Goal: Transaction & Acquisition: Register for event/course

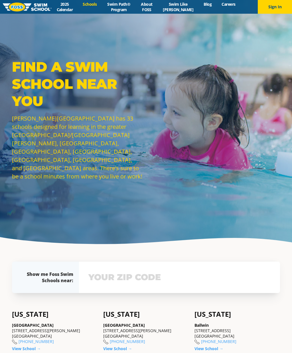
click at [162, 285] on input "text" at bounding box center [179, 277] width 185 height 17
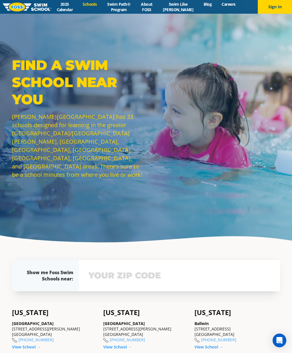
scroll to position [135, 0]
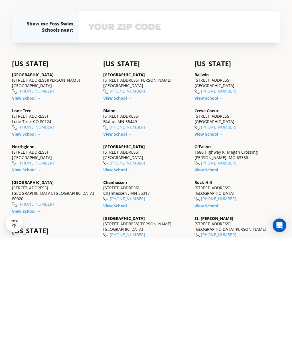
type input "60022"
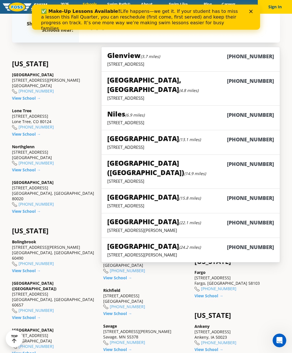
click at [137, 60] on h5 "Glenview (3.7 miles)" at bounding box center [133, 55] width 53 height 9
click at [156, 94] on h5 "Highland Park, IL (4.8 miles)" at bounding box center [167, 84] width 120 height 19
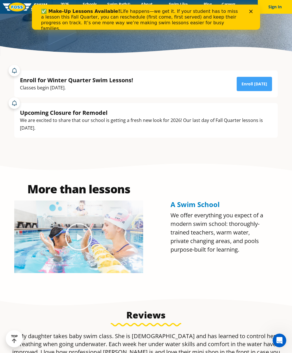
scroll to position [191, 0]
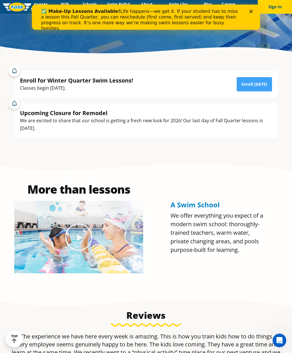
click at [261, 91] on link "Enroll [DATE]" at bounding box center [254, 84] width 35 height 14
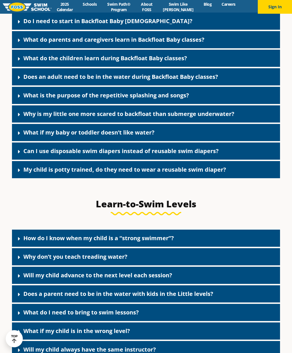
click at [20, 25] on icon at bounding box center [19, 22] width 6 height 6
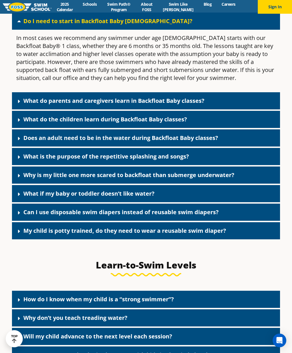
click at [252, 109] on div "What do parents and caregivers learn in Backfloat Baby classes?" at bounding box center [146, 100] width 268 height 17
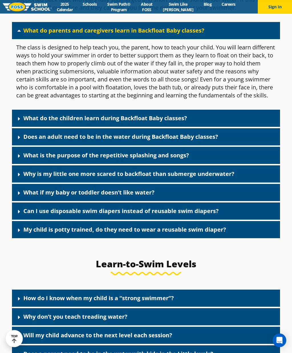
scroll to position [1442, 0]
click at [267, 127] on div "What do the children learn during Backfloat Baby classes?" at bounding box center [146, 118] width 268 height 17
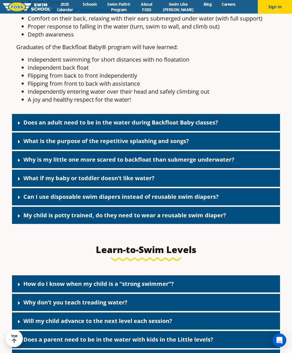
scroll to position [1629, 0]
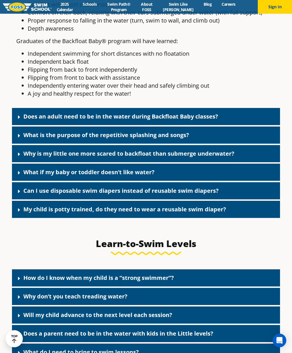
click at [264, 125] on div "Does an adult need to be in the water during Backfloat Baby classes?" at bounding box center [146, 116] width 268 height 17
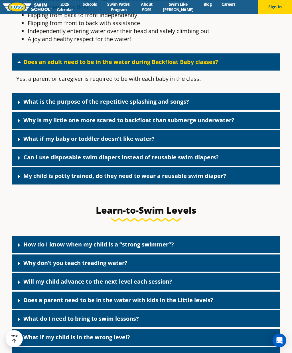
scroll to position [1685, 0]
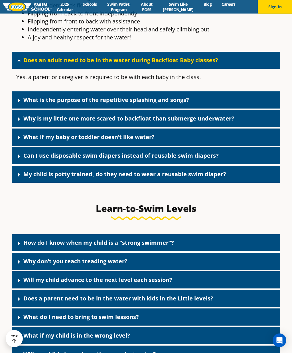
click at [269, 127] on div "Why is my little one more scared to backfloat than submerge underwater?" at bounding box center [146, 118] width 268 height 17
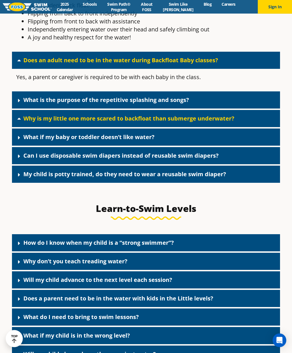
scroll to position [1685, 0]
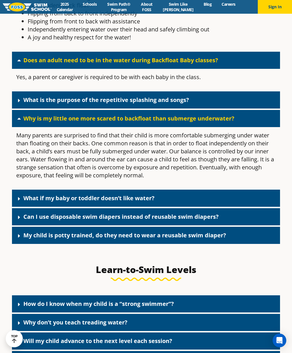
click at [237, 207] on div "What if my baby or toddler doesn’t like water?" at bounding box center [146, 197] width 268 height 17
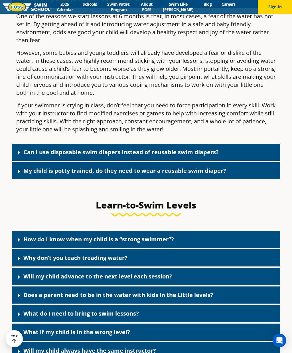
scroll to position [1883, 0]
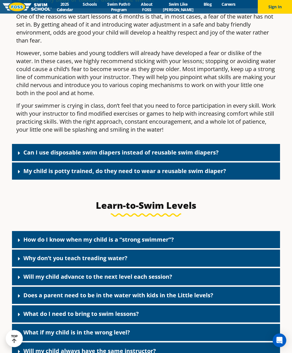
click at [250, 161] on div "Can I use disposable swim diapers instead of reusable swim diapers?" at bounding box center [146, 152] width 268 height 17
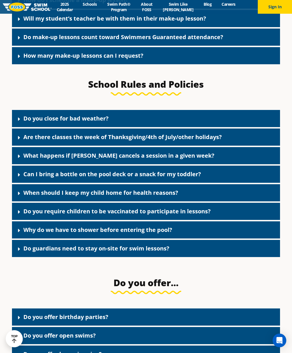
scroll to position [840, 0]
click at [247, 164] on div "What happens if FOSS cancels a session in a given week?" at bounding box center [146, 155] width 268 height 17
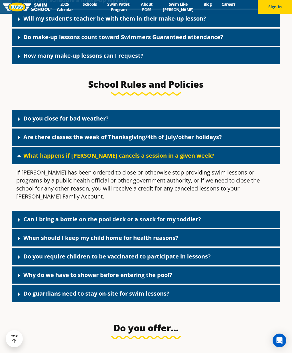
click at [258, 146] on div "Are there classes the week of Thanksgiving/4th of July/other holidays?" at bounding box center [146, 136] width 268 height 17
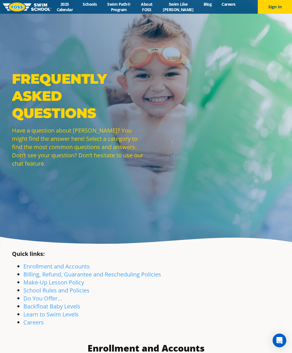
scroll to position [0, 0]
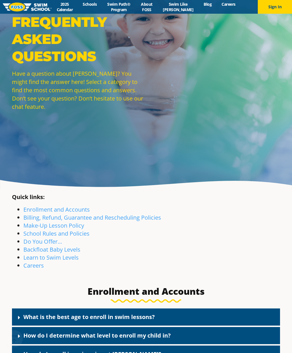
scroll to position [84, 0]
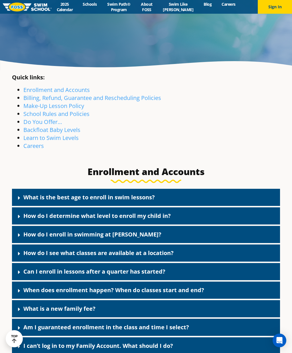
click at [36, 126] on link "Do You Offer…" at bounding box center [42, 122] width 39 height 8
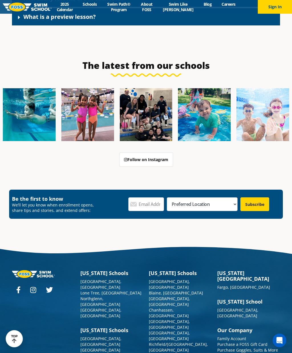
scroll to position [1817, 0]
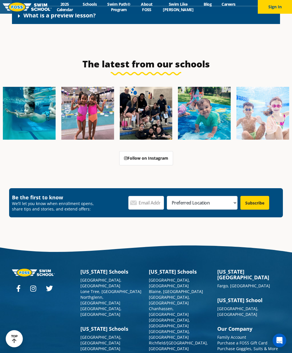
click at [27, 19] on link "What is a preview lesson?" at bounding box center [59, 15] width 72 height 8
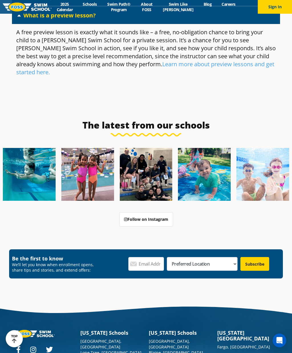
click at [245, 76] on link "Learn more about preview lessons and get started here." at bounding box center [145, 68] width 258 height 16
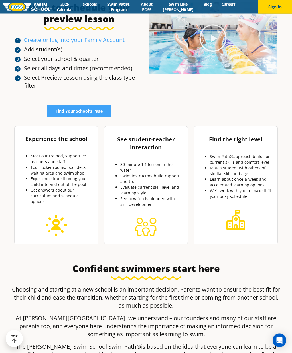
scroll to position [251, 0]
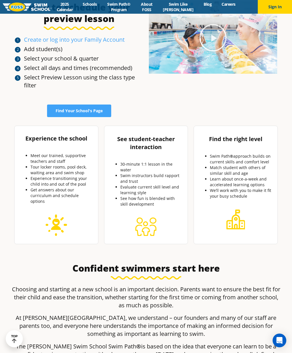
click at [68, 125] on div "Experience the school Meet our trained, supportive teachers and staff Tour lock…" at bounding box center [146, 265] width 275 height 324
click at [62, 131] on div "Experience the school Meet our trained, supportive teachers and staff Tour lock…" at bounding box center [146, 265] width 275 height 324
click at [39, 43] on link "Create or log into your Family Account" at bounding box center [74, 40] width 101 height 8
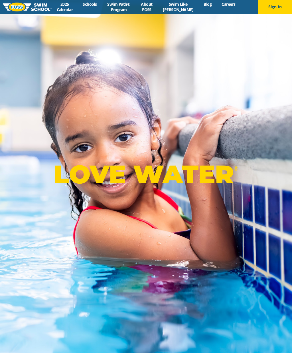
click at [275, 7] on button "Sign In" at bounding box center [275, 7] width 34 height 14
